Goal: Task Accomplishment & Management: Manage account settings

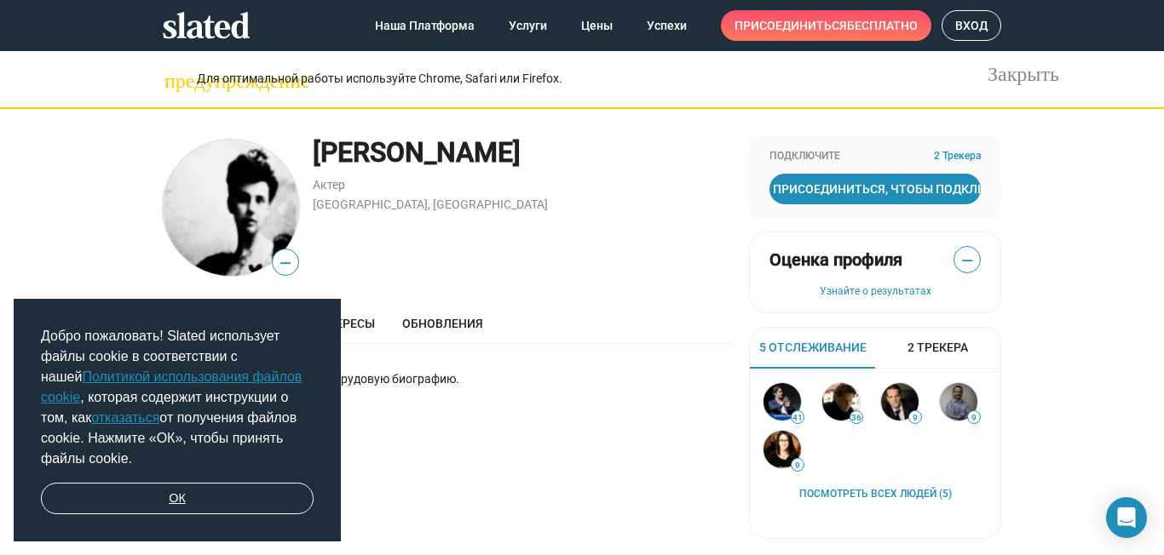
click at [199, 497] on link "ОК" at bounding box center [177, 499] width 273 height 32
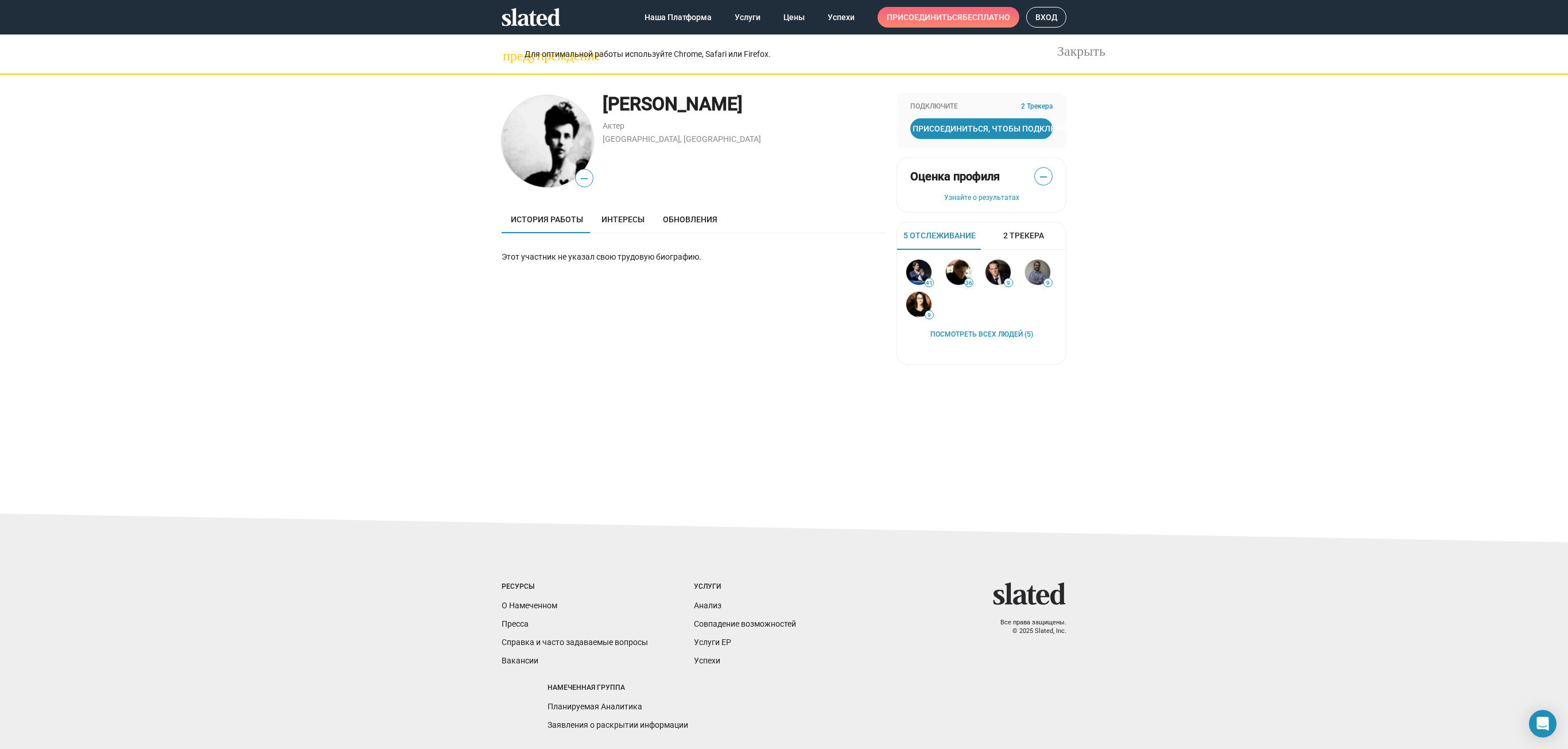
click at [784, 15] on span "Присоединиться бесплатно" at bounding box center [948, 17] width 123 height 21
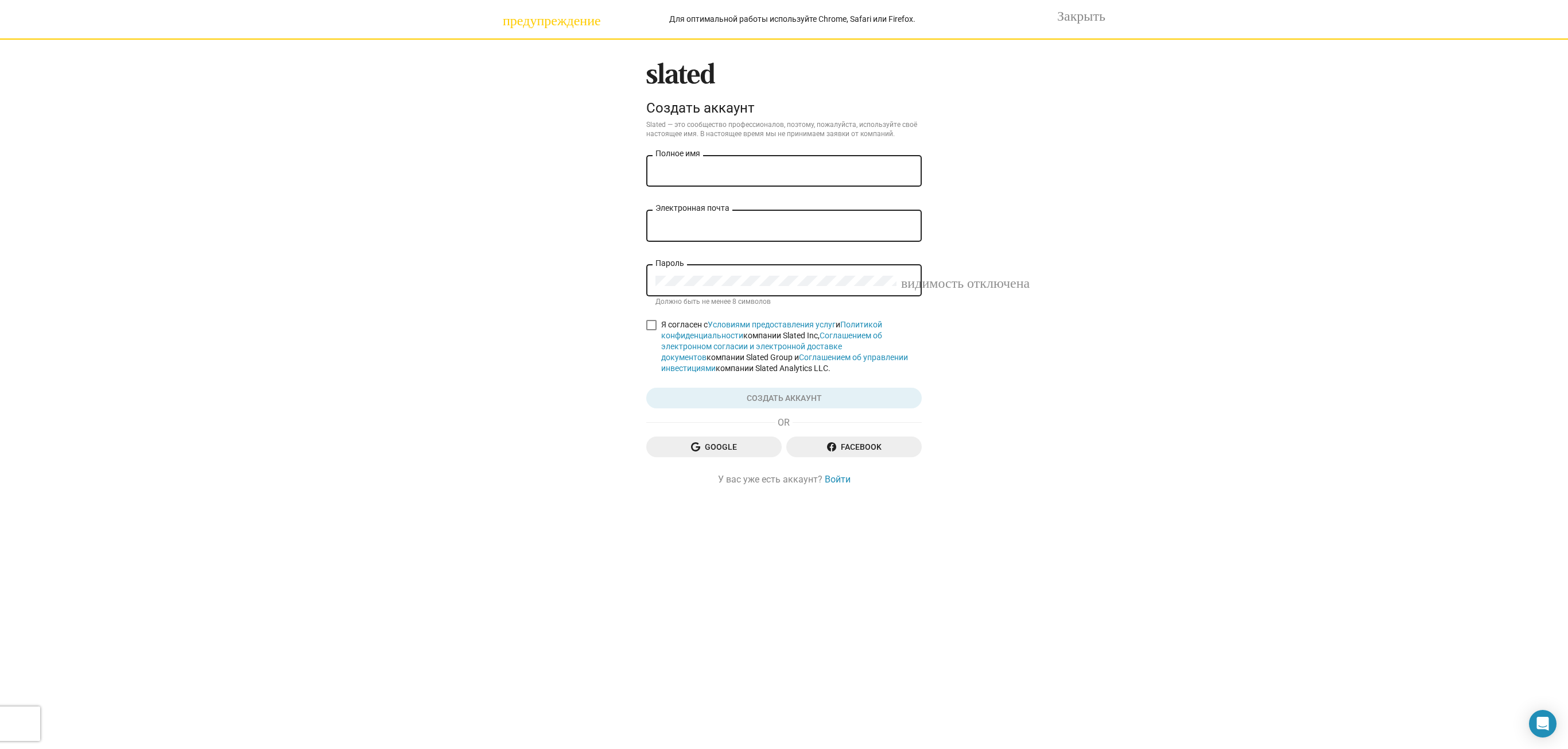
click at [710, 161] on div "Полное имя" at bounding box center [784, 170] width 257 height 34
type input "[PERSON_NAME]"
type input "[EMAIL_ADDRESS][DOMAIN_NAME]"
click at [762, 287] on div "Пароль" at bounding box center [776, 279] width 241 height 34
click at [784, 334] on div "предупреждение Для оптимальной работы используйте Chrome, Safari или Firefox. З…" at bounding box center [784, 374] width 1568 height 749
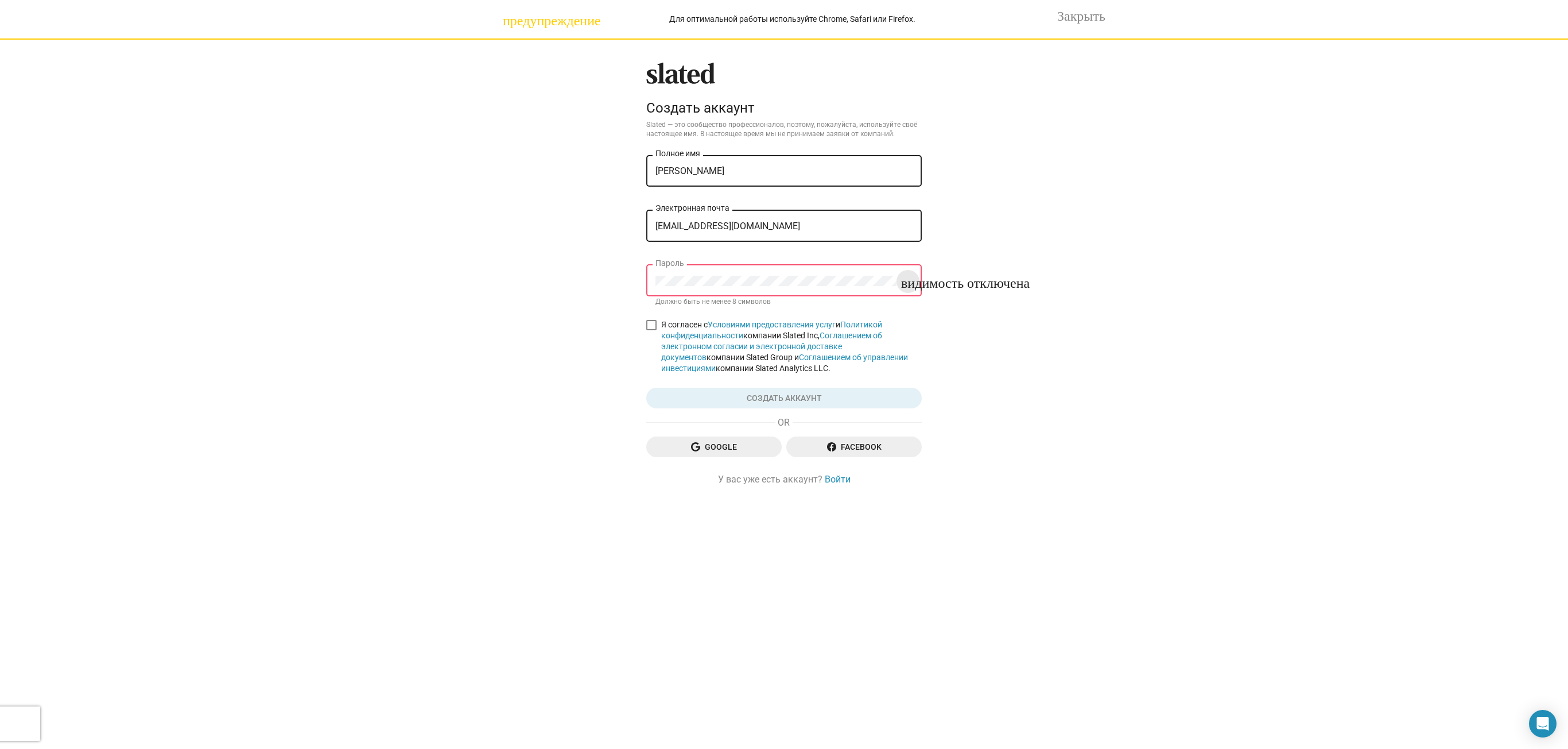
click at [784, 279] on mat-icon "видимость отключена" at bounding box center [908, 281] width 13 height 18
click at [713, 271] on div "Пароль" at bounding box center [776, 279] width 241 height 34
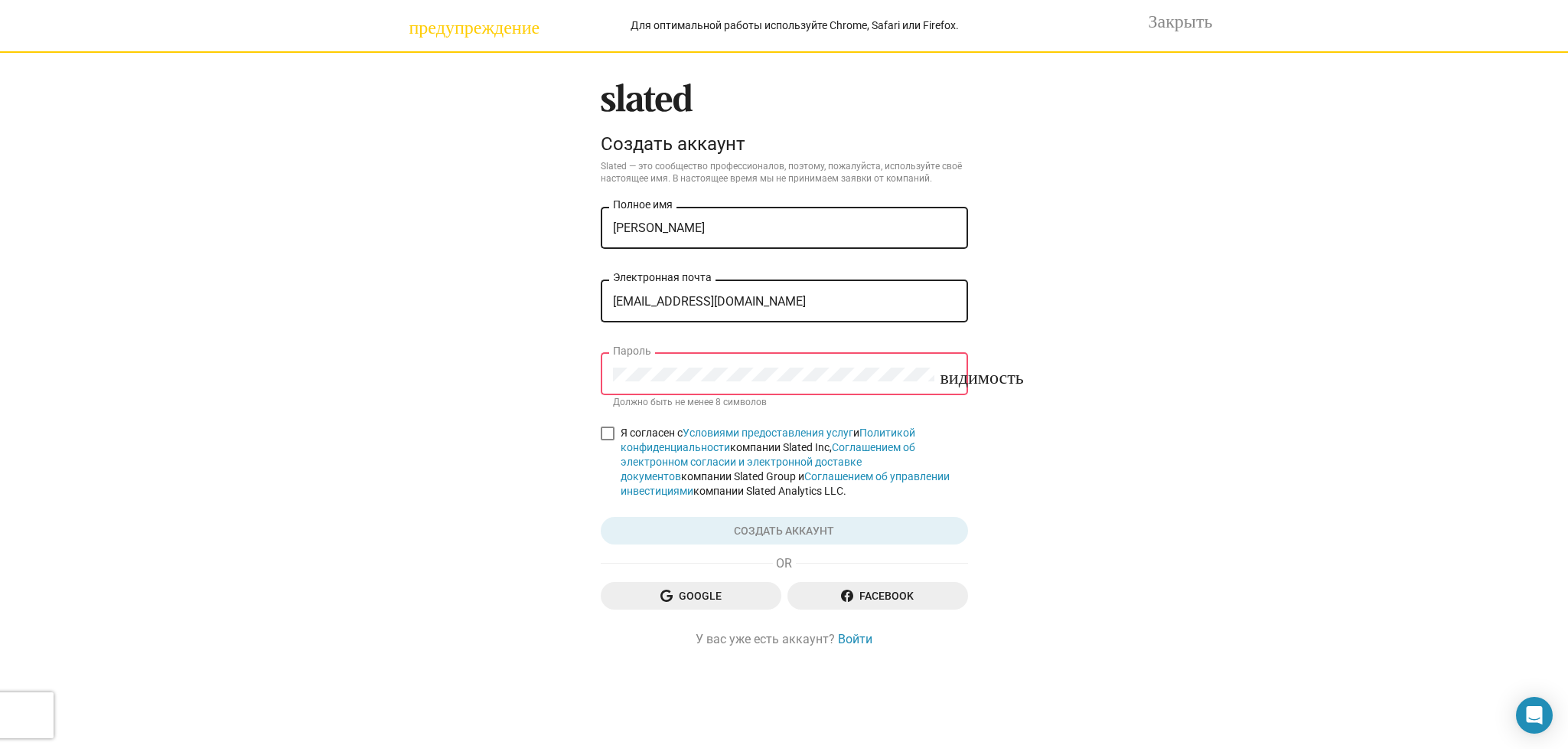
click at [1045, 274] on div "предупреждение Для оптимальной работы используйте Chrome, Safari или Firefox. З…" at bounding box center [784, 374] width 1568 height 749
click at [556, 478] on div "предупреждение Для оптимальной работы используйте Chrome, Safari или Firefox. З…" at bounding box center [784, 374] width 1568 height 749
click at [856, 499] on link "Войти" at bounding box center [855, 639] width 34 height 16
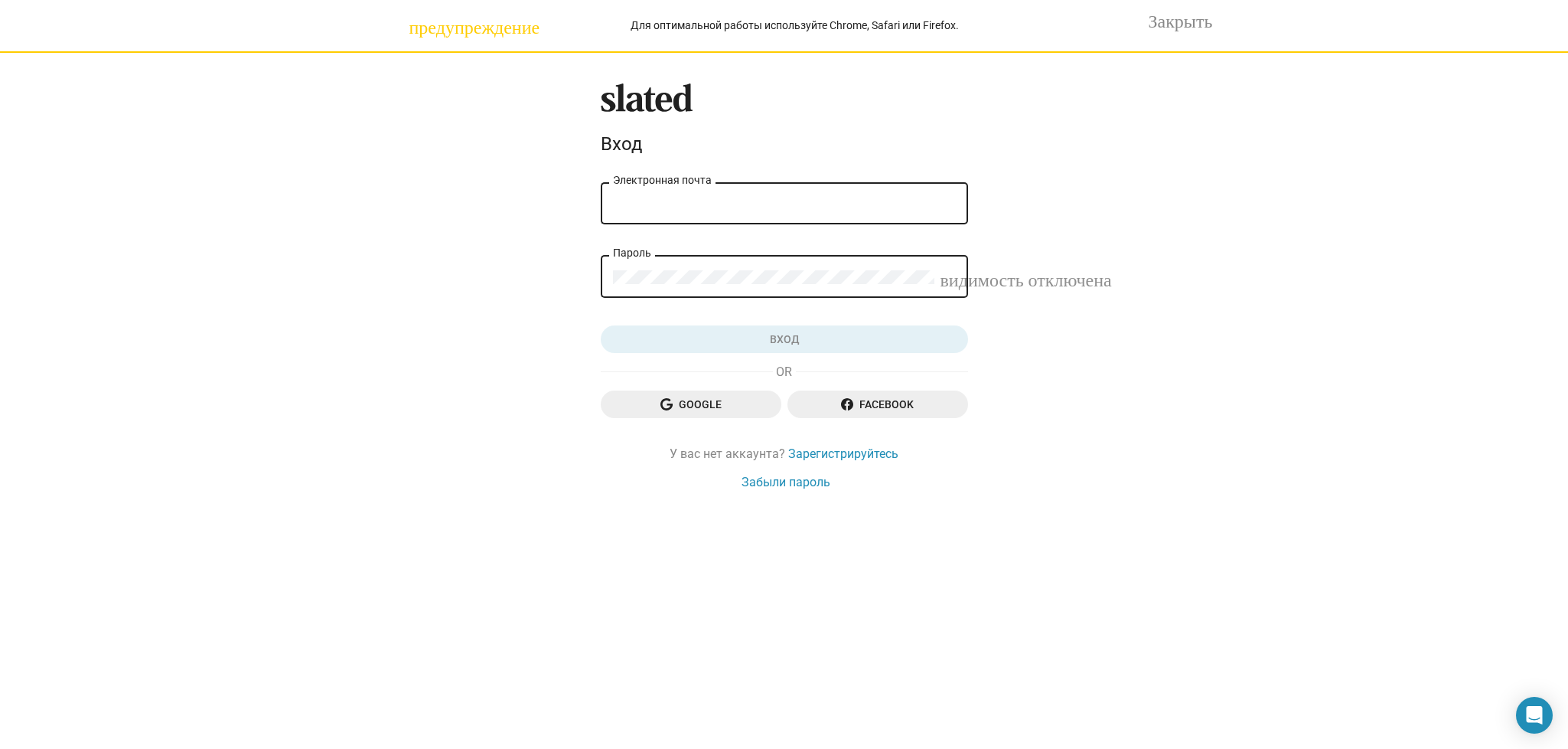
click at [633, 202] on input "Электронная почта" at bounding box center [784, 203] width 343 height 13
click at [633, 201] on input "Электронная почта" at bounding box center [784, 203] width 343 height 13
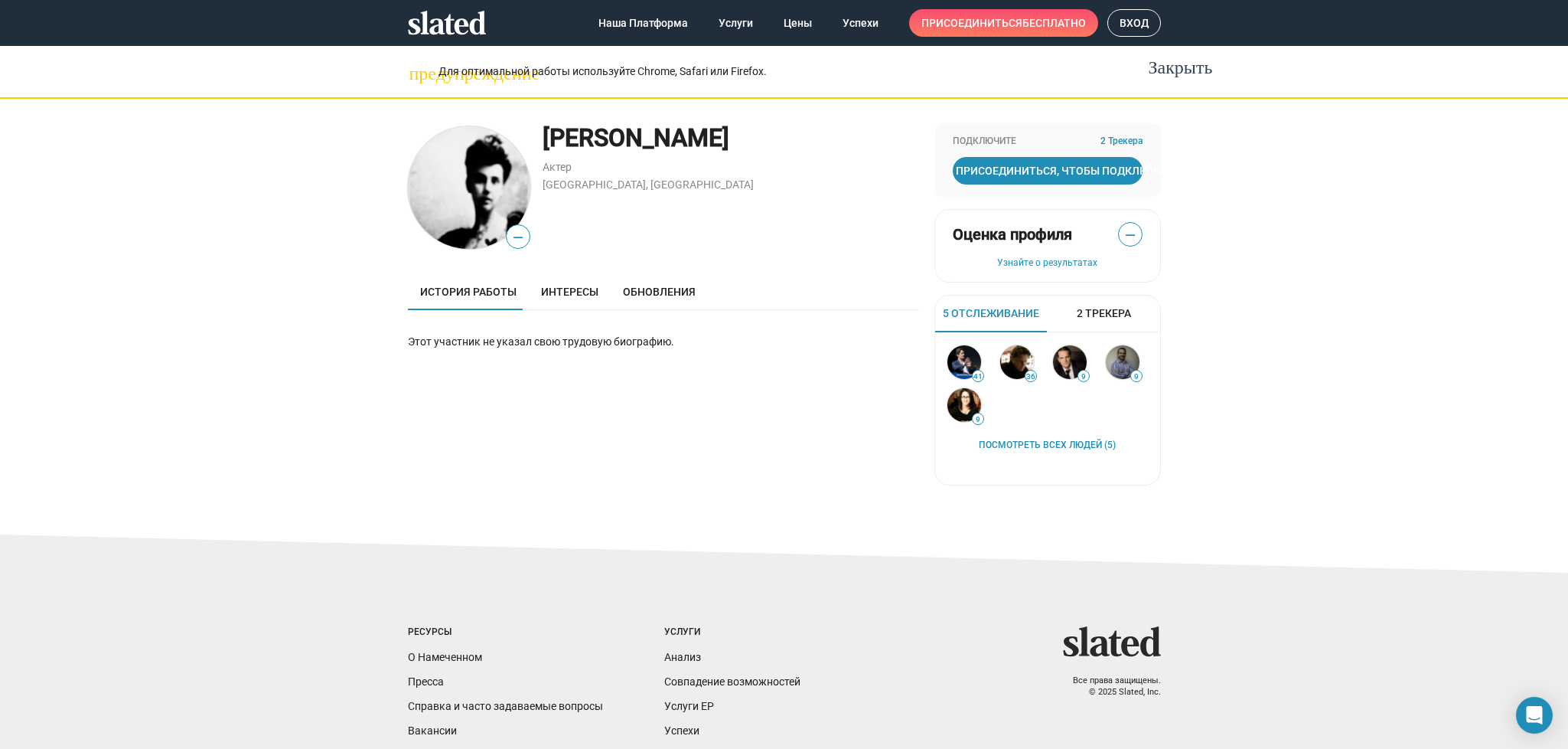
click at [1045, 70] on mat-icon "Закрыть" at bounding box center [1158, 64] width 18 height 18
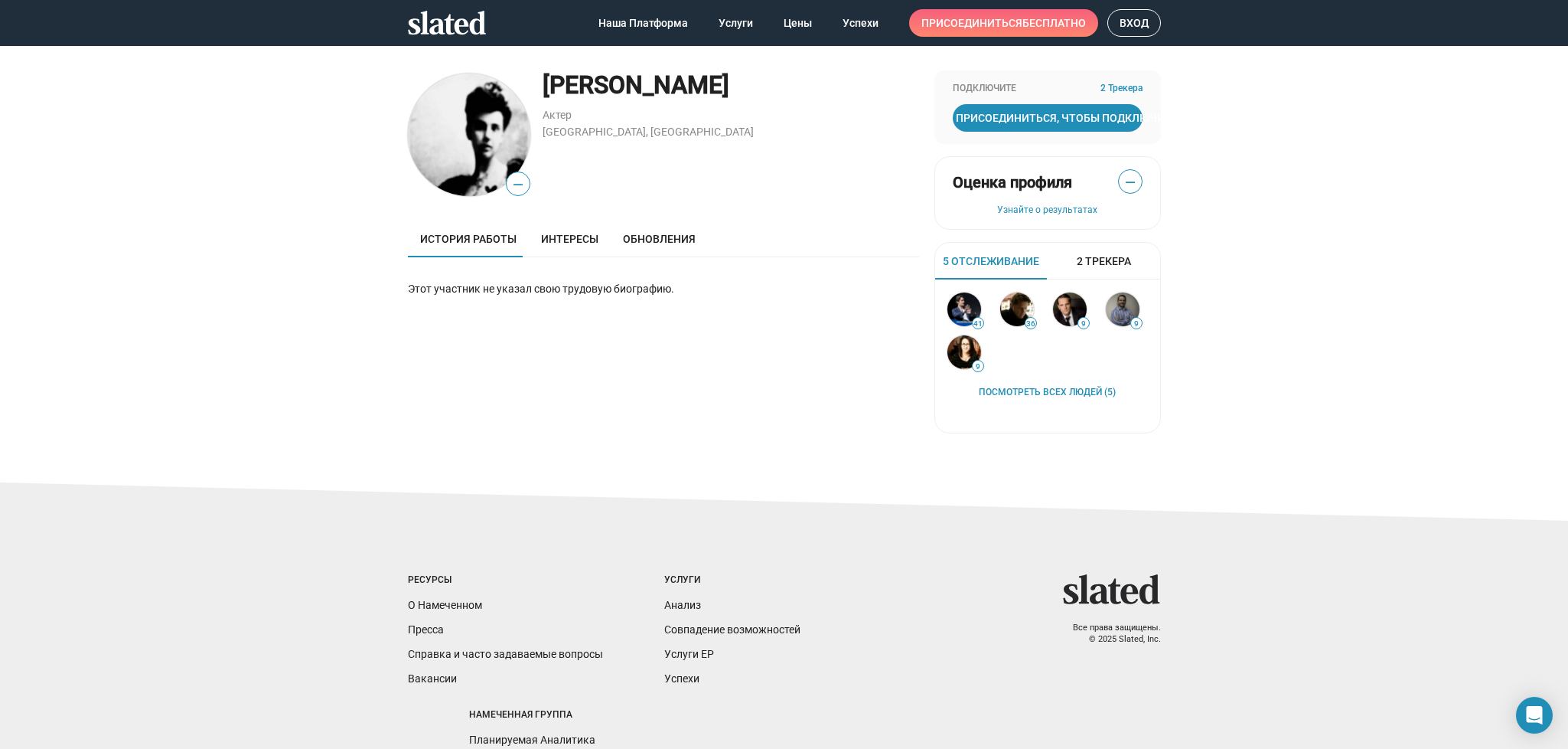
click at [1039, 21] on span "бесплатно" at bounding box center [1054, 22] width 64 height 28
click at [1045, 26] on span "Вход" at bounding box center [1134, 22] width 29 height 26
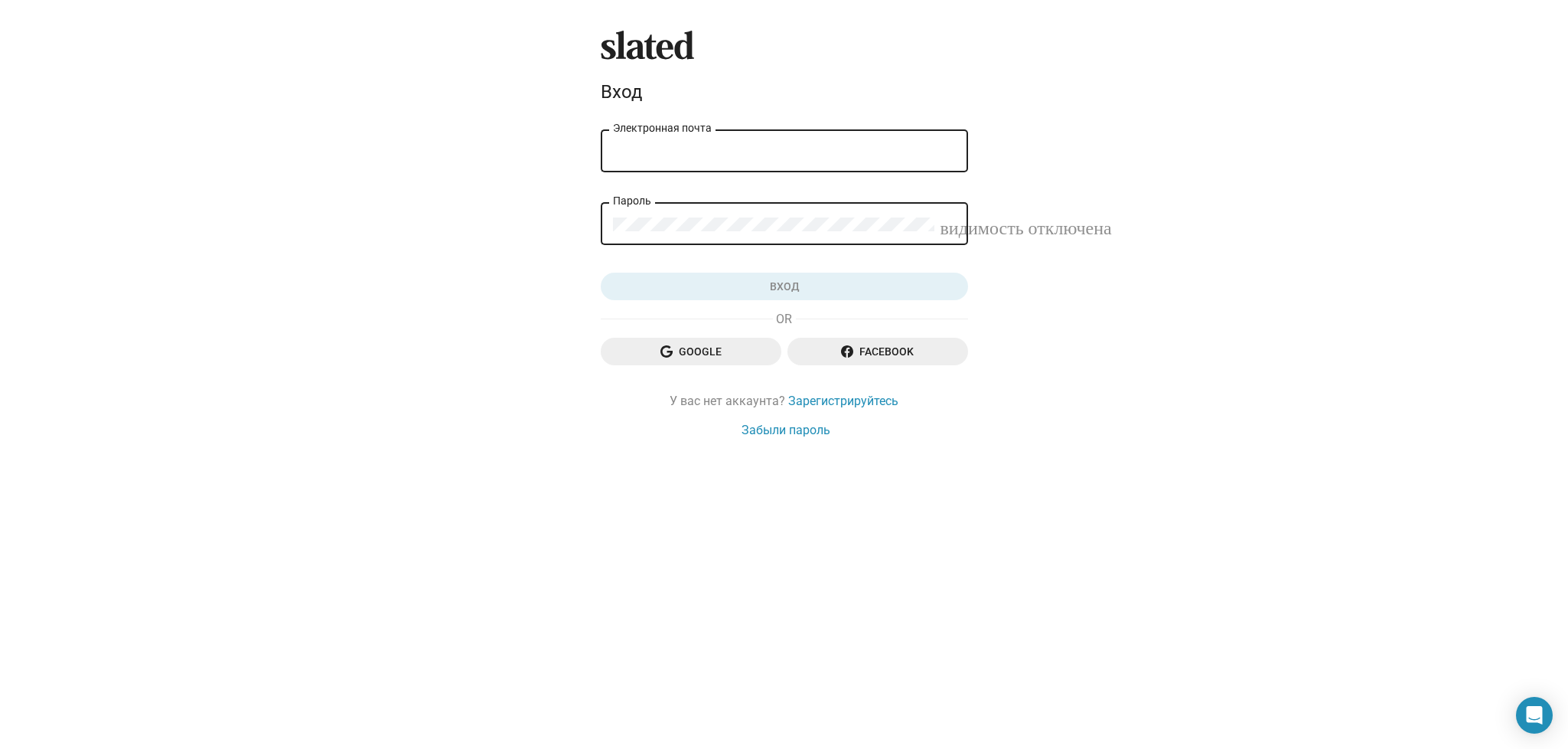
click at [627, 145] on input "Электронная почта" at bounding box center [784, 151] width 343 height 13
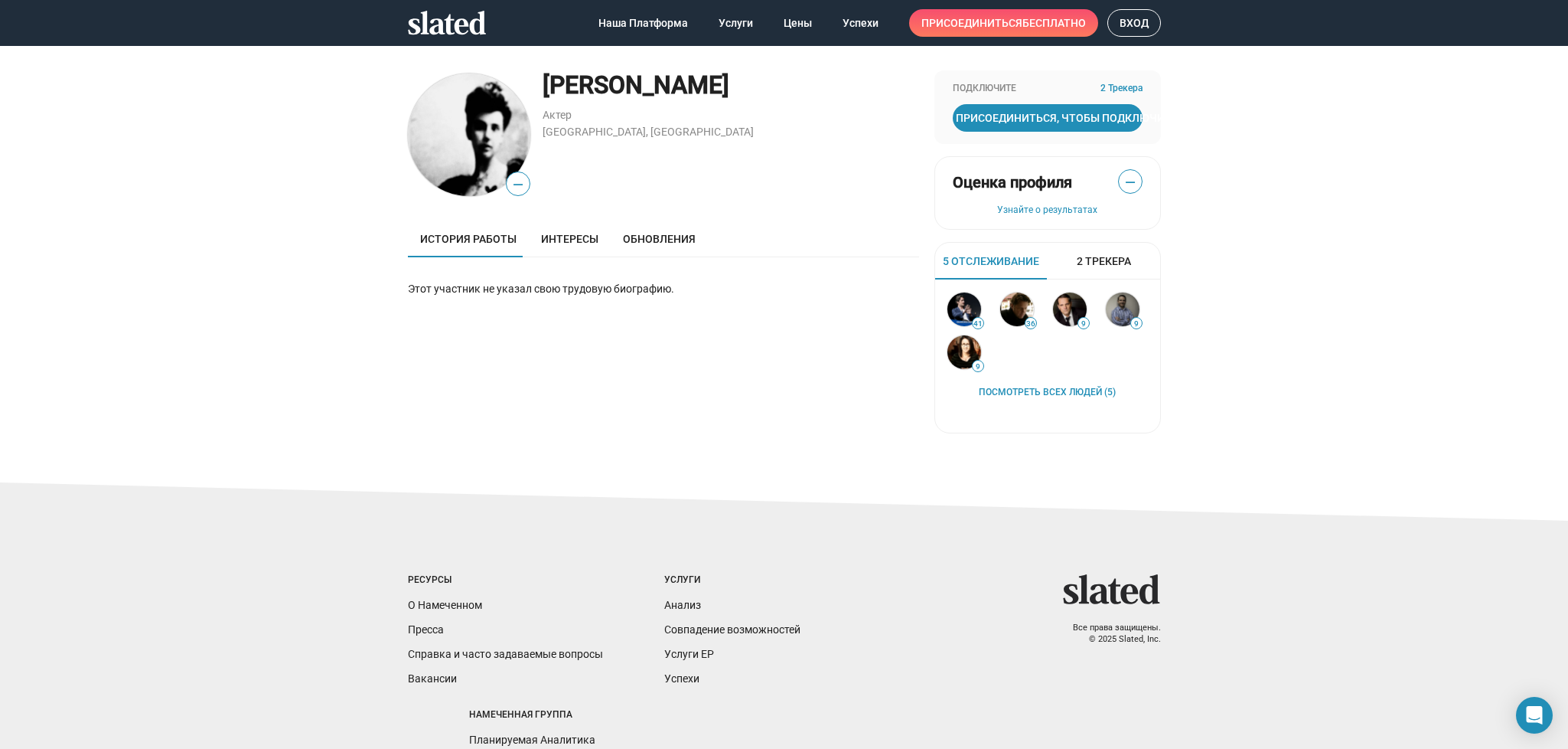
click at [483, 244] on span "История работы" at bounding box center [468, 239] width 96 height 13
click at [1018, 117] on span "Присоединиться, Чтобы Подключиться" at bounding box center [1048, 118] width 183 height 28
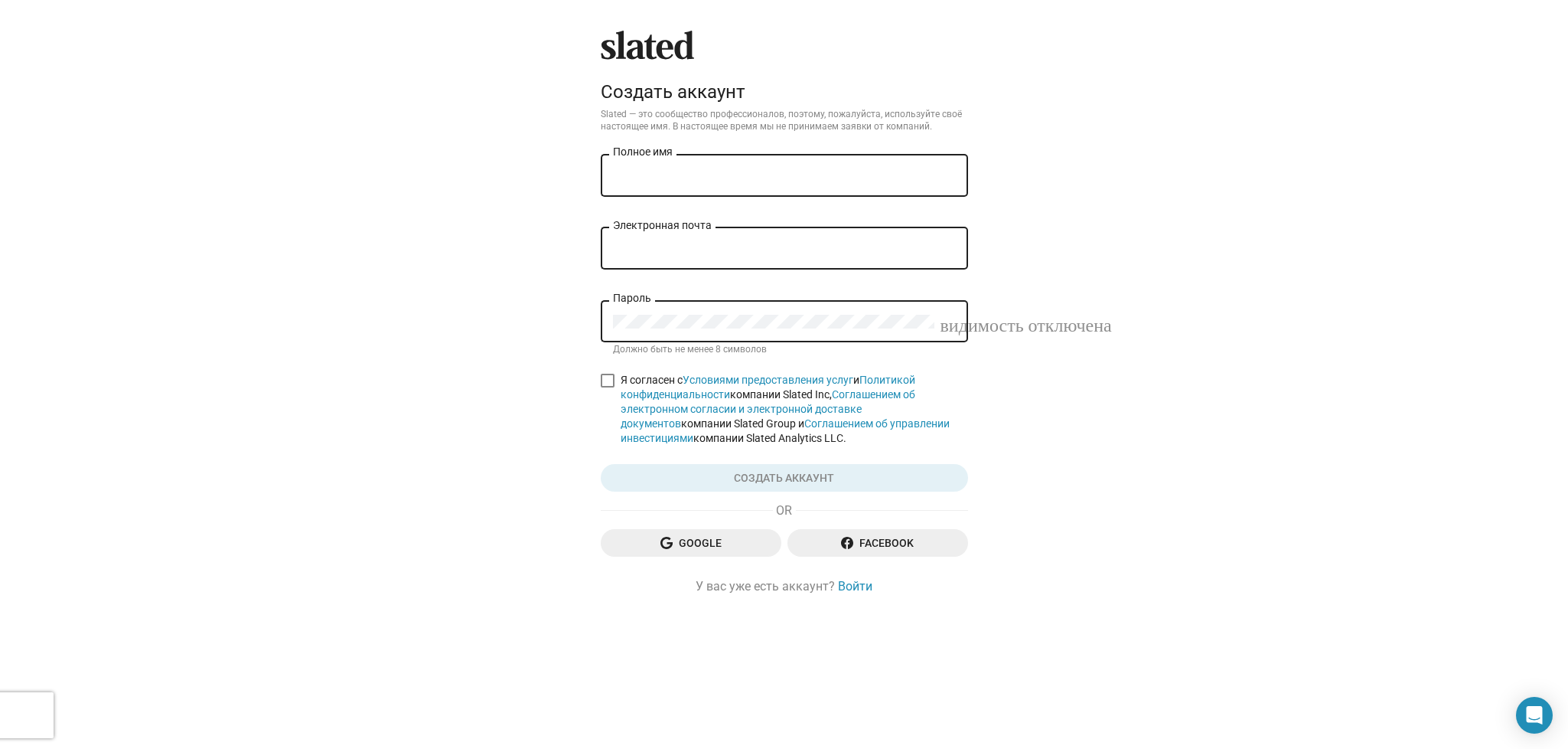
click at [648, 166] on div "Полное имя" at bounding box center [784, 174] width 343 height 45
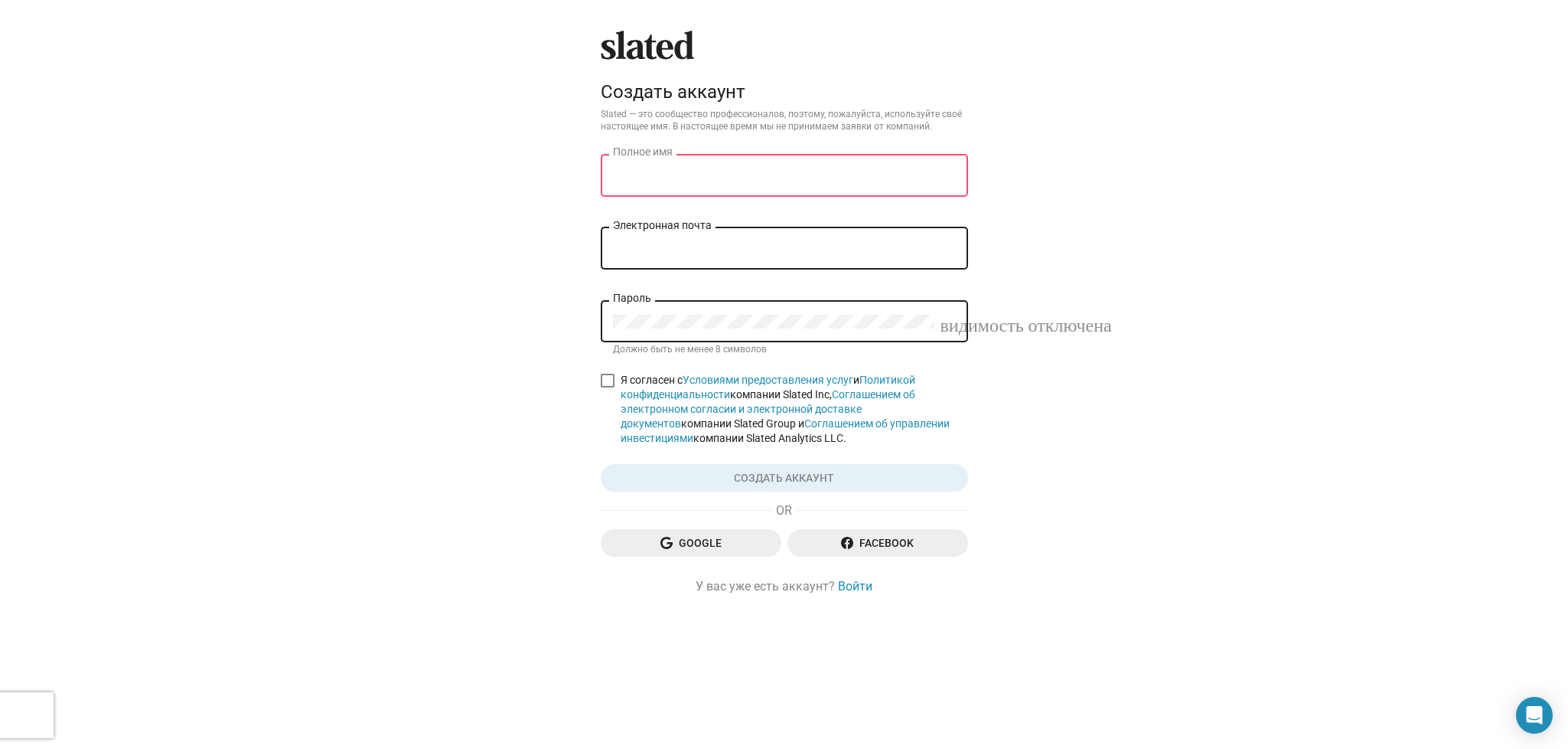
click at [648, 166] on div "Полное имя" at bounding box center [784, 174] width 343 height 45
click at [648, 165] on div "Полное имя" at bounding box center [784, 174] width 343 height 45
type input "[PERSON_NAME]"
type input "[EMAIL_ADDRESS][DOMAIN_NAME]"
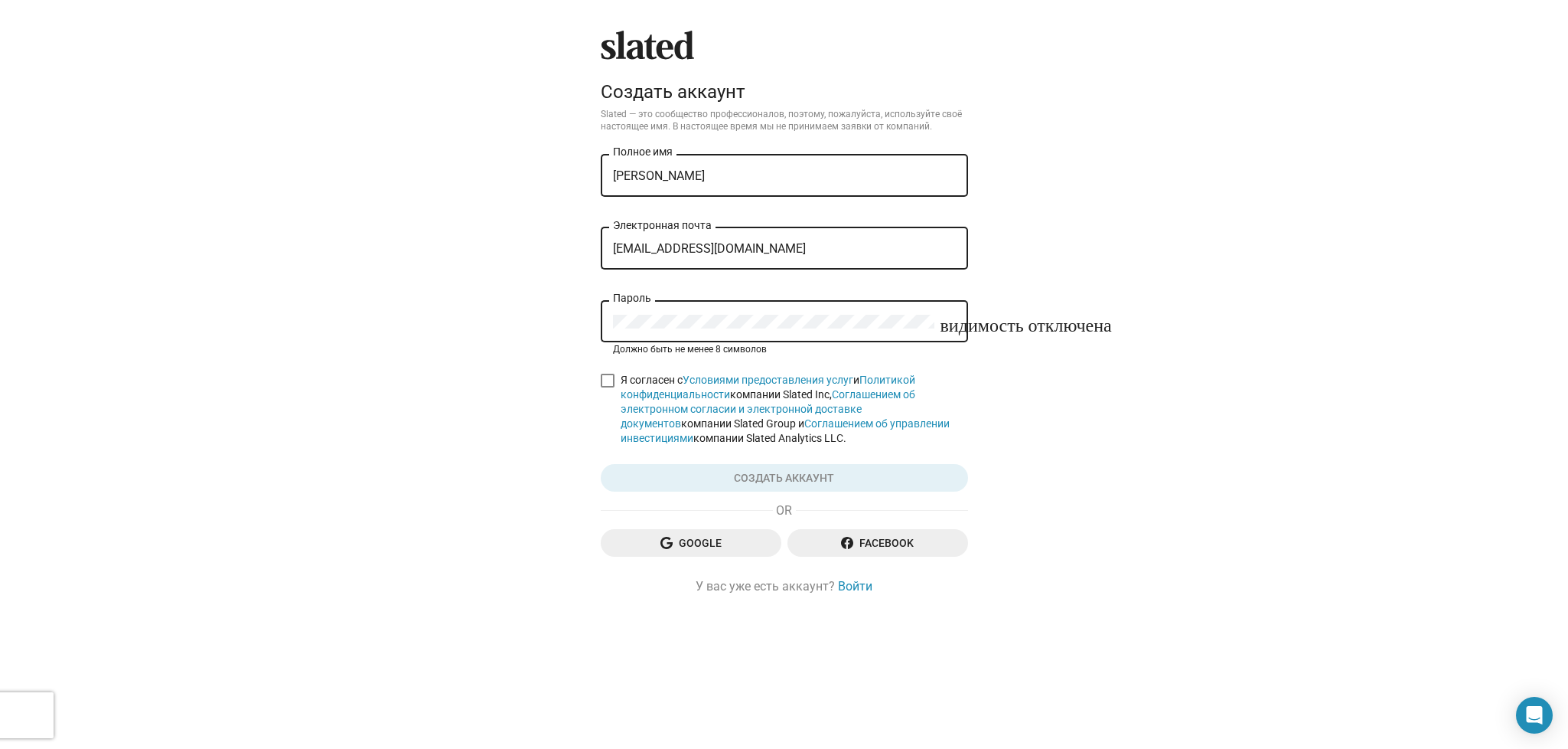
click at [959, 326] on mat-icon "видимость отключена" at bounding box center [950, 323] width 18 height 23
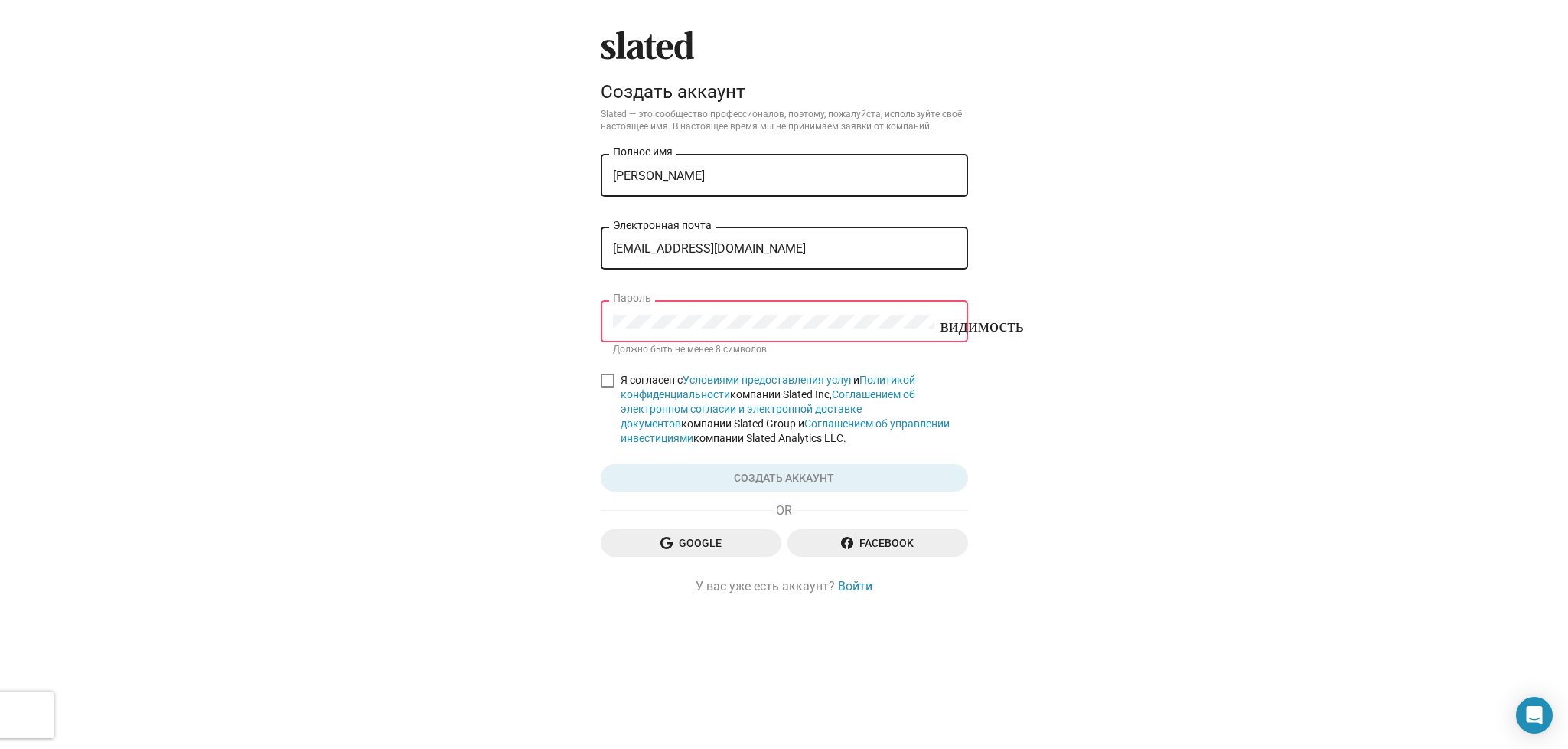
click at [480, 419] on div "Slated Создать аккаунт Slated — это сообщество профессионалов, поэтому, пожалуй…" at bounding box center [784, 374] width 1568 height 749
click at [597, 385] on div "Slated Создать аккаунт Slated — это сообщество профессионалов, поэтому, пожалуй…" at bounding box center [784, 313] width 380 height 565
click at [604, 387] on span at bounding box center [607, 380] width 13 height 13
click at [607, 388] on input "Я согласен с Условиями предоставления услуг и Политикой конфиденциальности комп…" at bounding box center [607, 388] width 1 height 1
checkbox input "true"
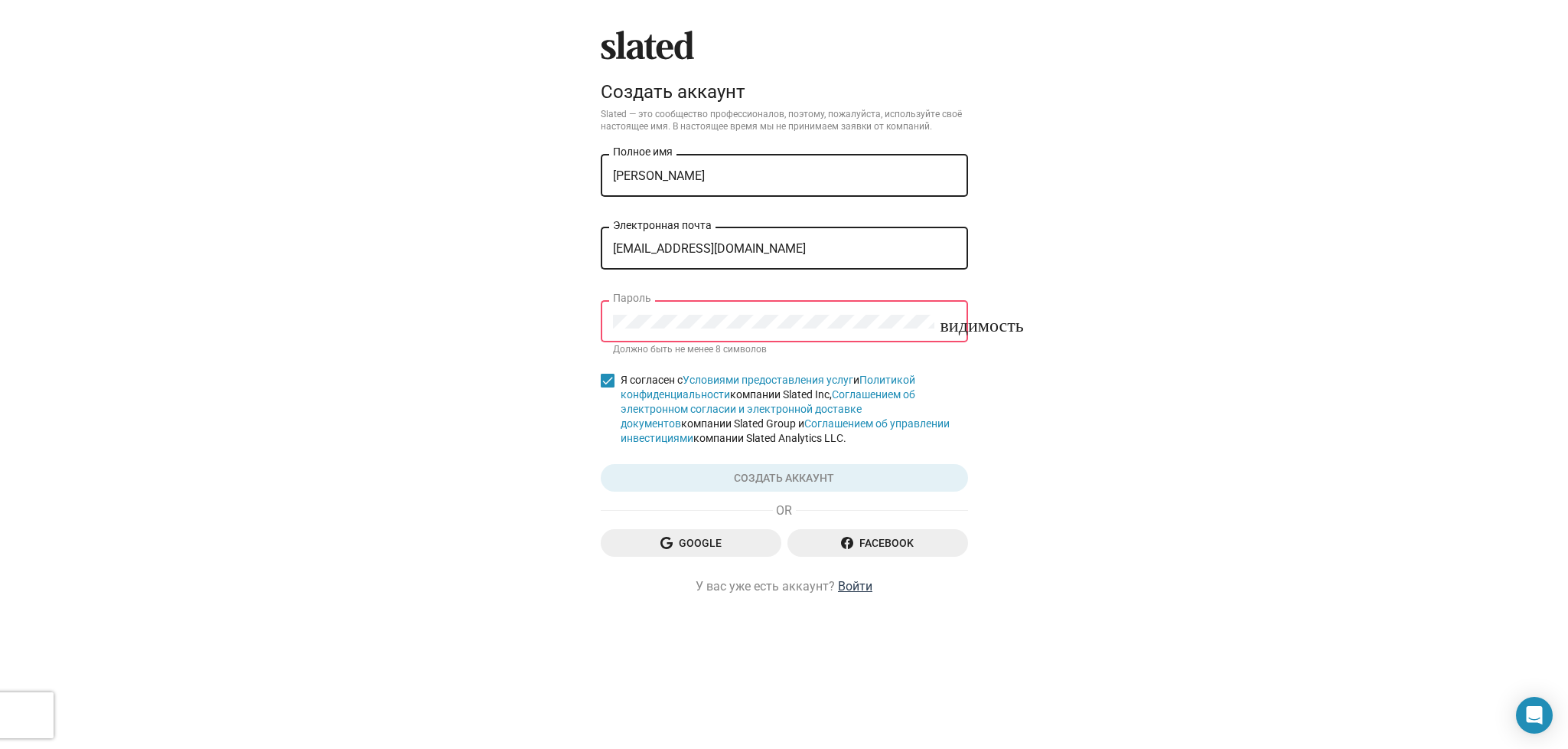
click at [859, 499] on link "Войти" at bounding box center [855, 586] width 34 height 16
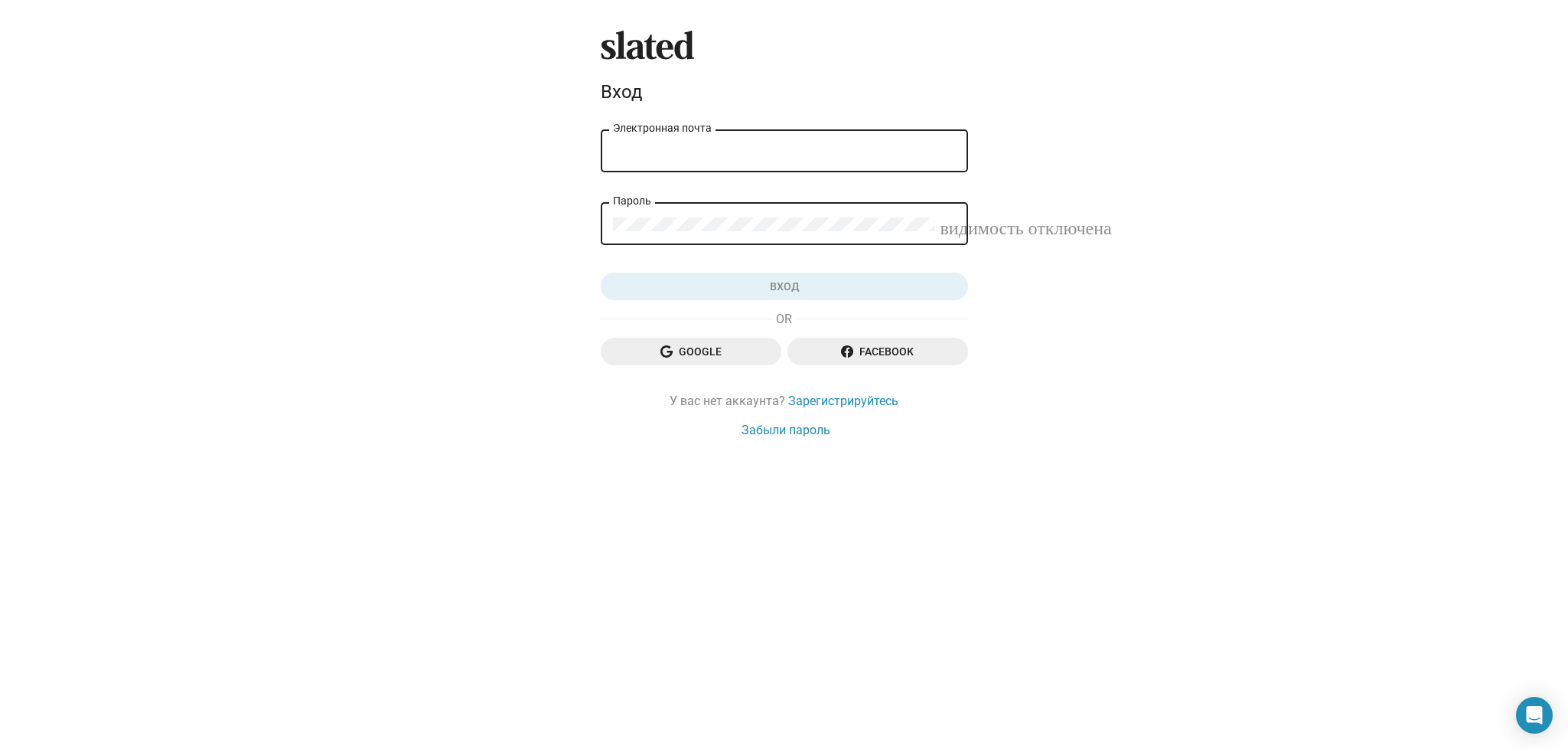
click at [678, 147] on input "Электронная почта" at bounding box center [784, 151] width 343 height 13
click at [653, 147] on input "Электронная почта" at bounding box center [784, 151] width 343 height 13
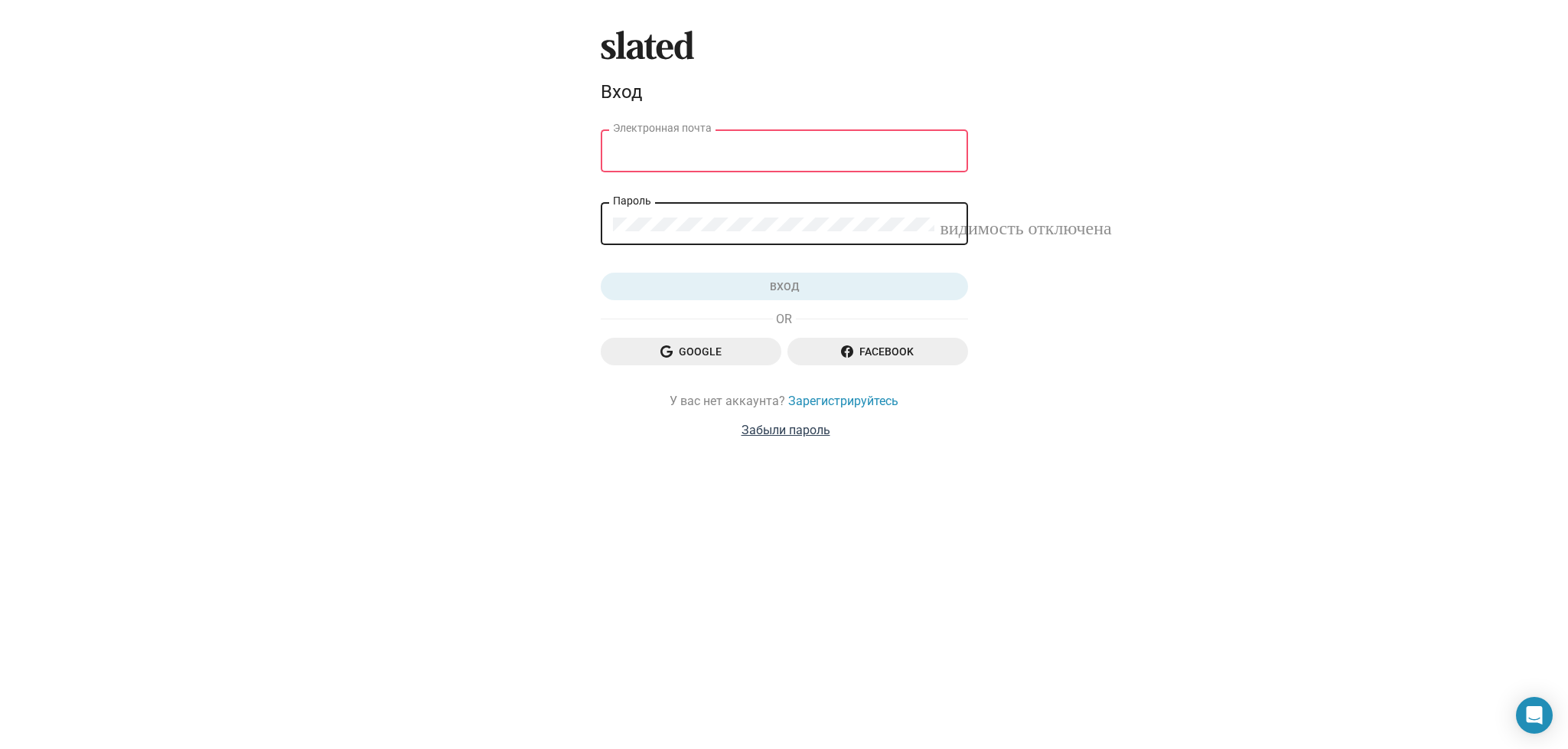
click at [795, 432] on link "Забыли пароль" at bounding box center [785, 430] width 89 height 16
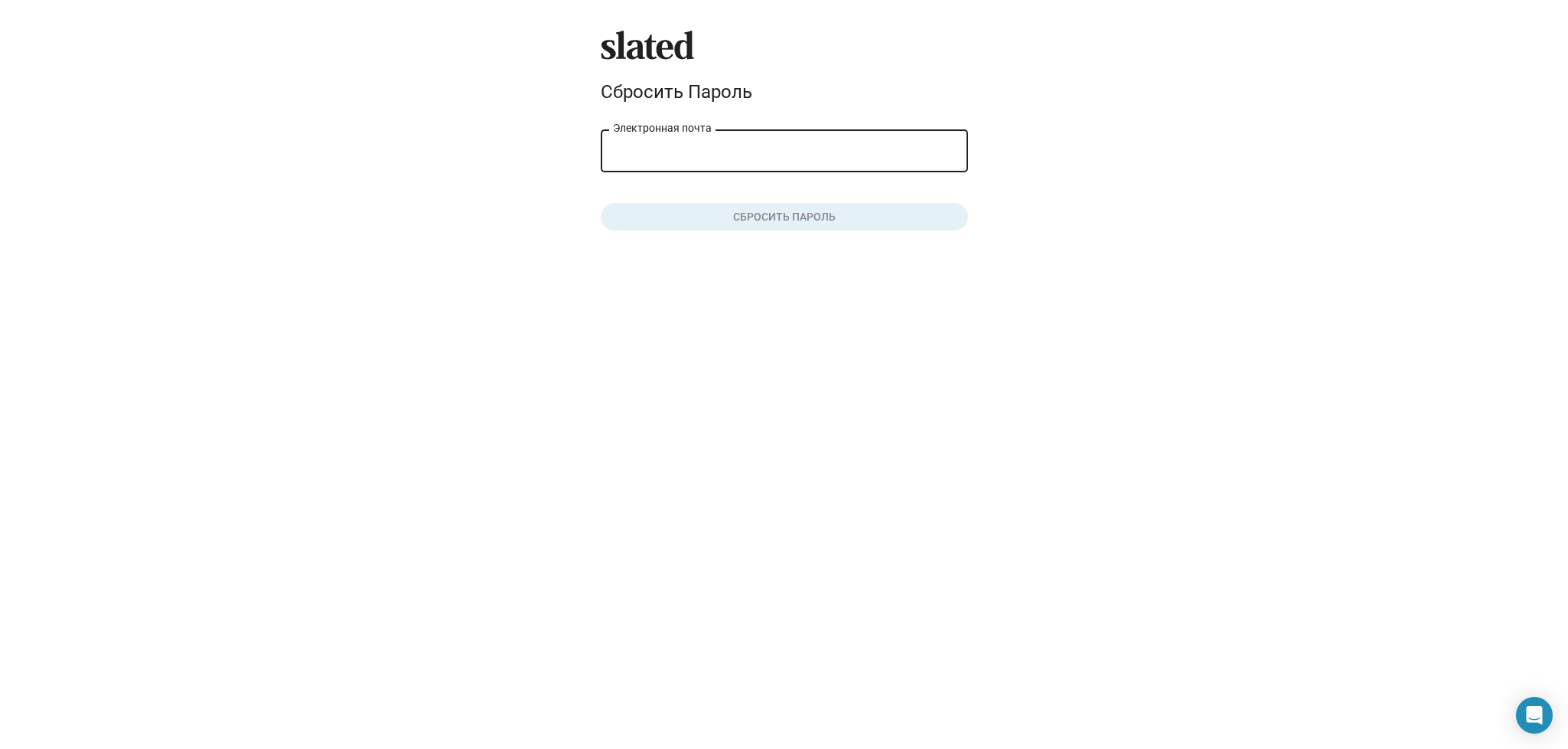
click at [633, 153] on input "Электронная почта" at bounding box center [784, 151] width 343 height 13
type input "[EMAIL_ADDRESS][DOMAIN_NAME]"
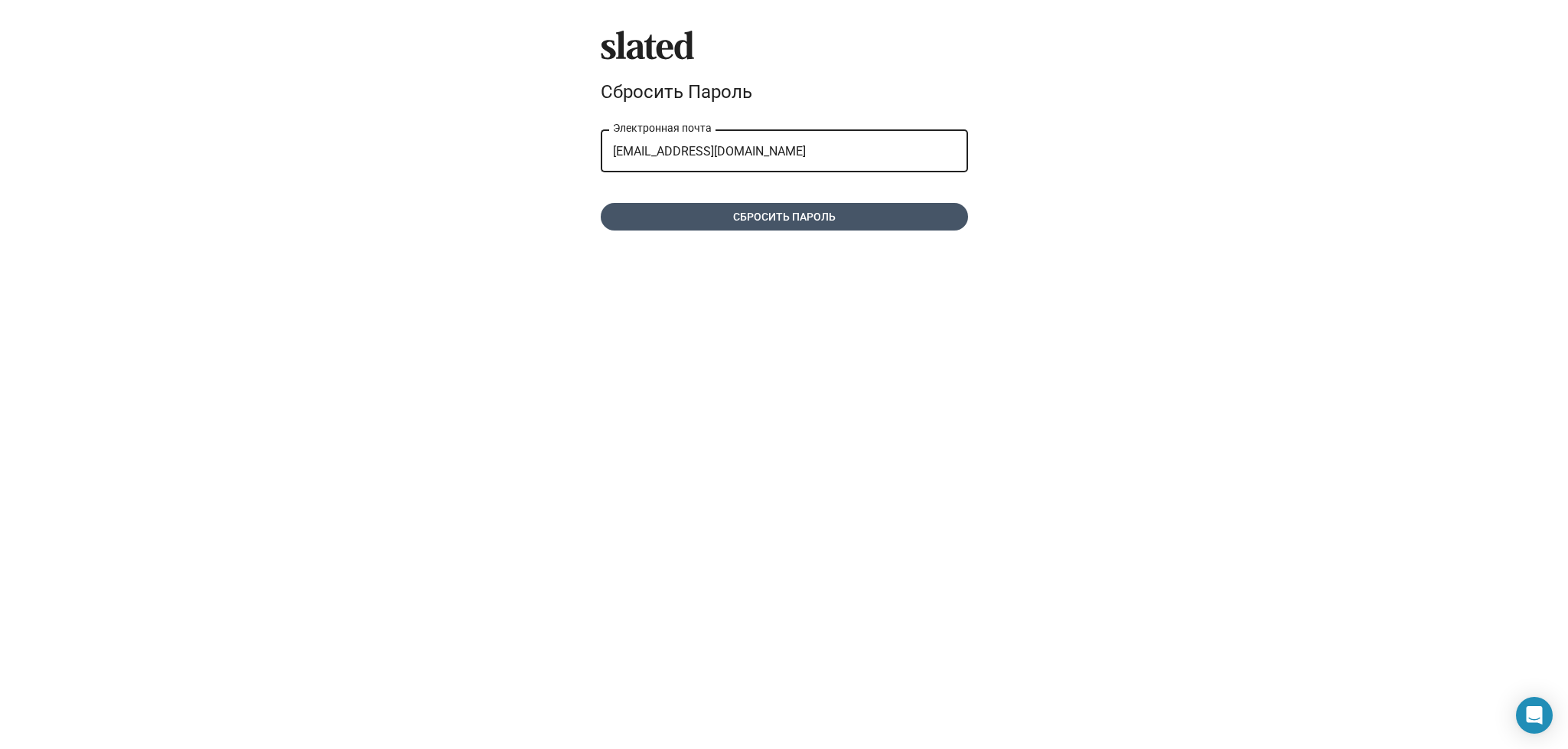
click at [793, 218] on span "Сбросить пароль" at bounding box center [784, 217] width 343 height 28
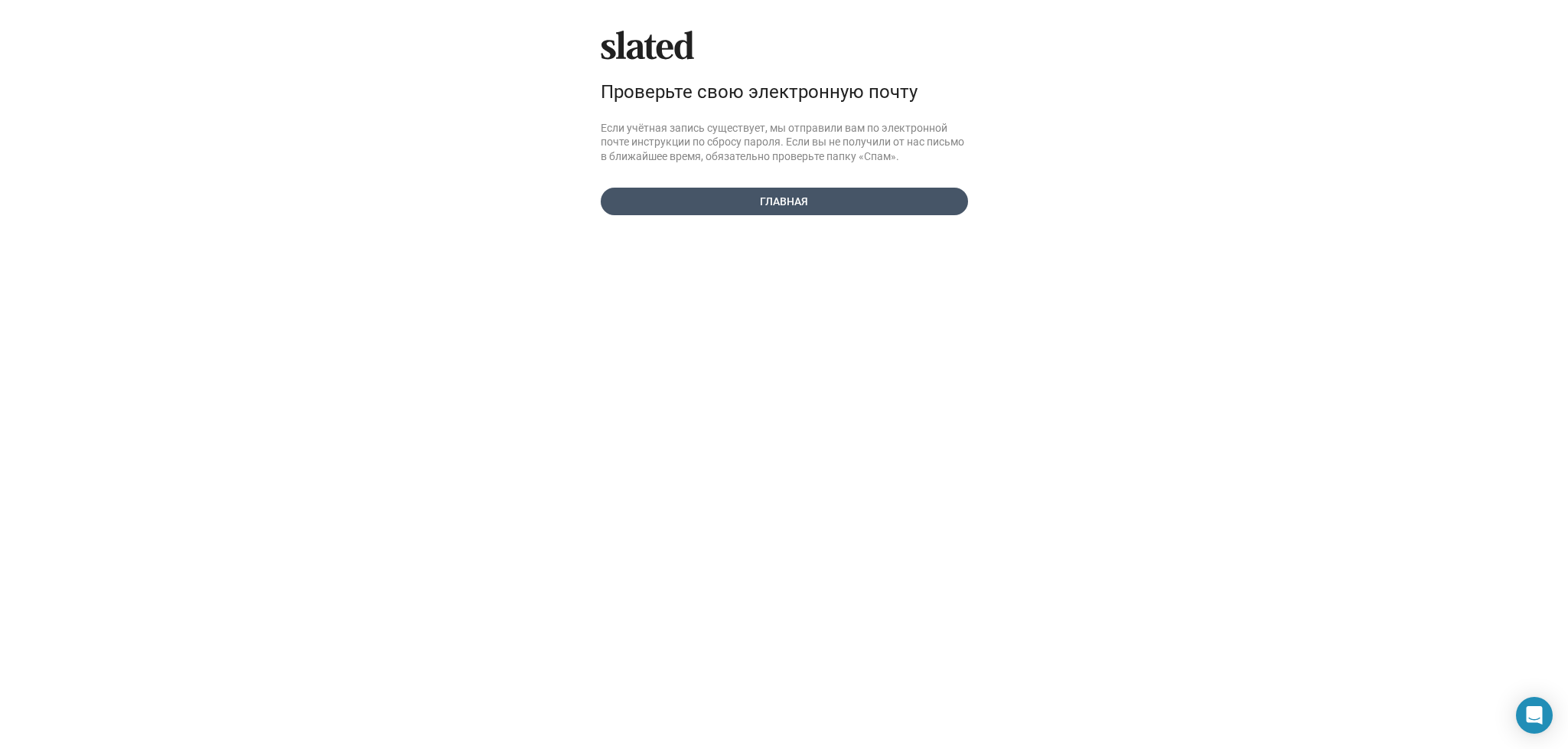
click at [778, 202] on span "Главная" at bounding box center [784, 201] width 343 height 28
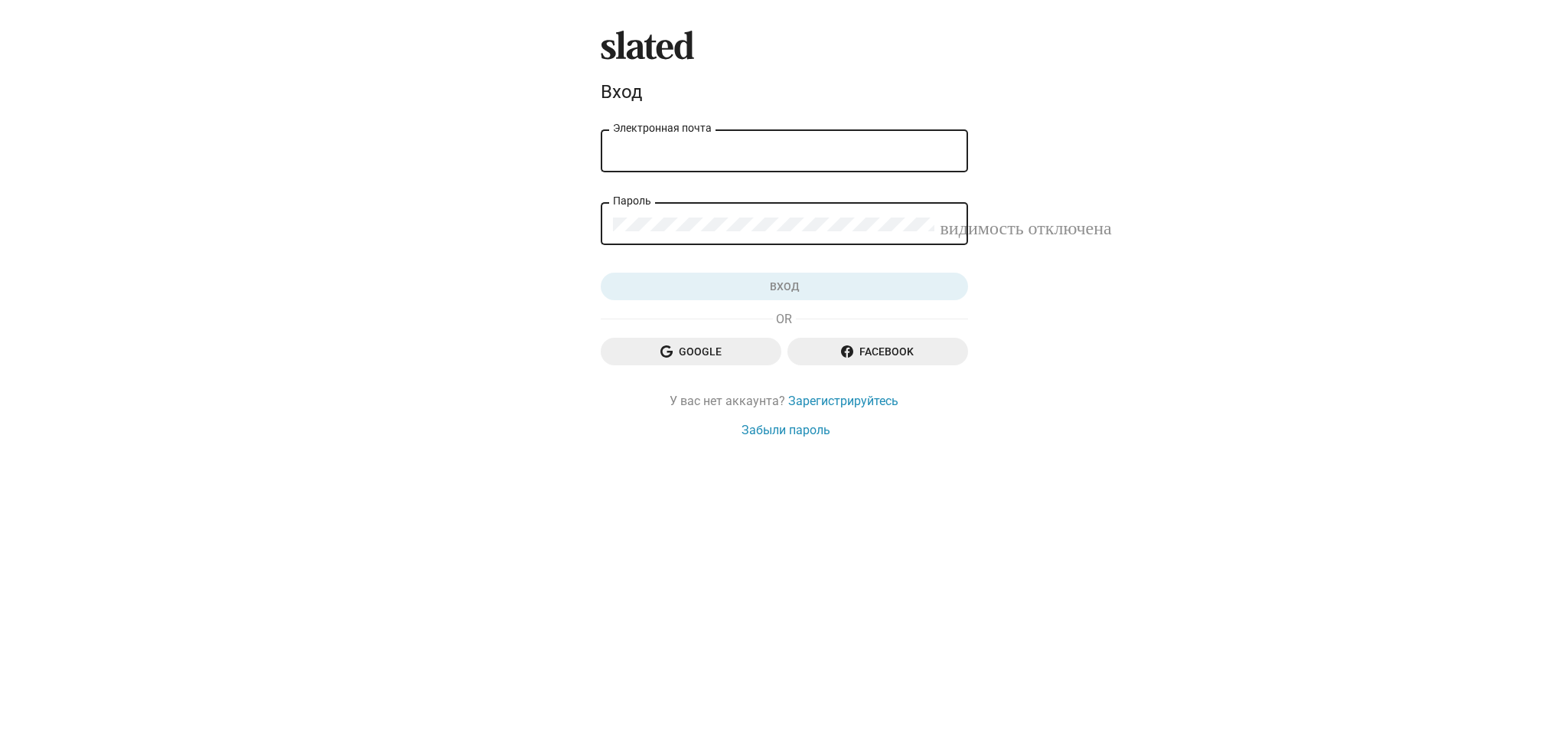
click at [632, 138] on div "Электронная почта" at bounding box center [784, 149] width 343 height 45
click at [633, 146] on input "Электронная почта" at bounding box center [784, 151] width 343 height 13
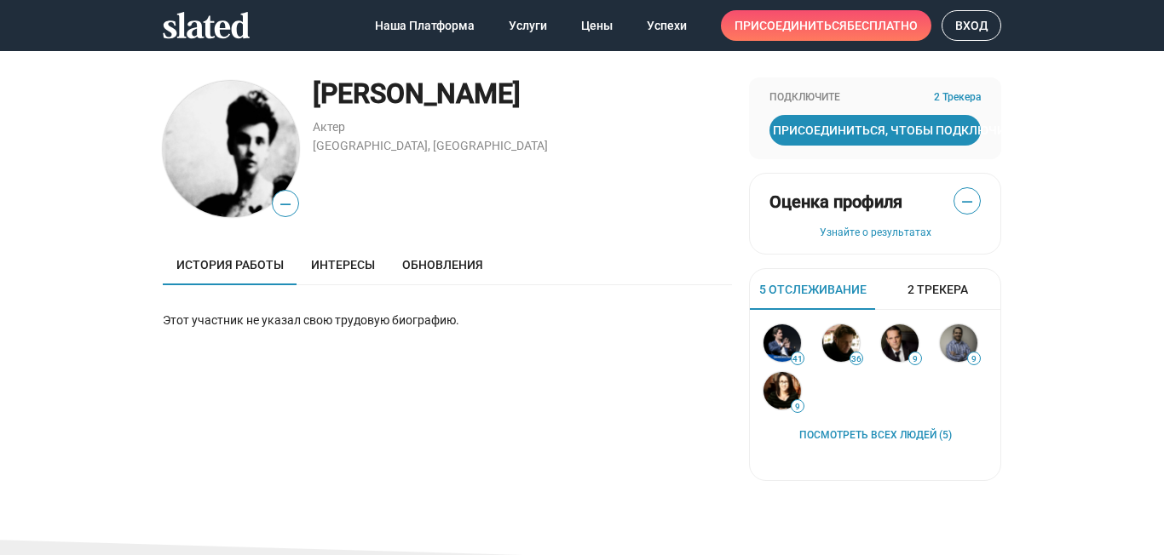
click at [926, 287] on span "2 Трекера" at bounding box center [937, 290] width 60 height 16
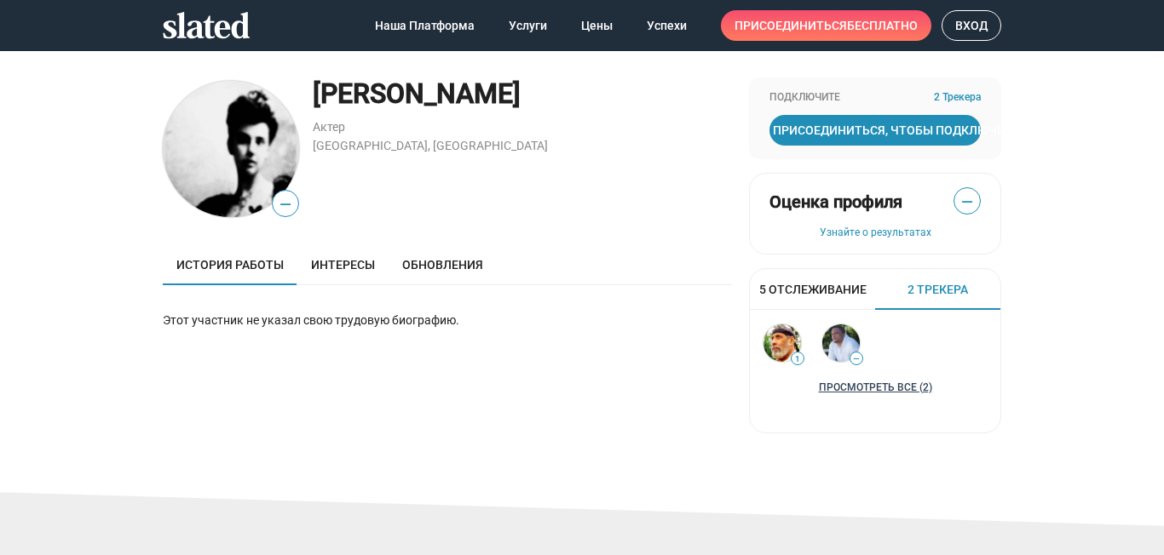
click at [902, 388] on link "Просмотреть все (2)" at bounding box center [875, 389] width 113 height 14
